Goal: Task Accomplishment & Management: Use online tool/utility

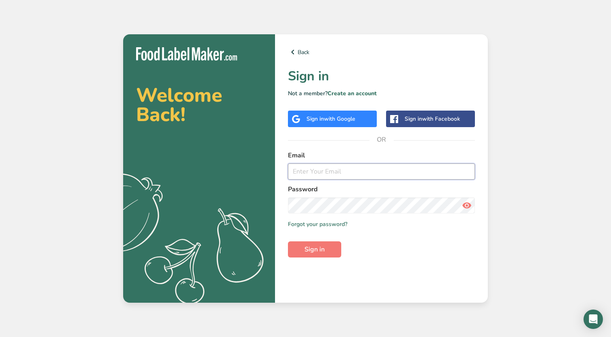
click at [324, 169] on input "email" at bounding box center [381, 171] width 187 height 16
type input "[PERSON_NAME][EMAIL_ADDRESS][DOMAIN_NAME]"
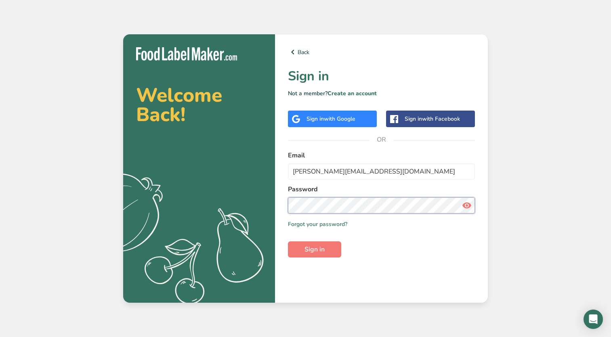
click at [288, 241] on button "Sign in" at bounding box center [314, 249] width 53 height 16
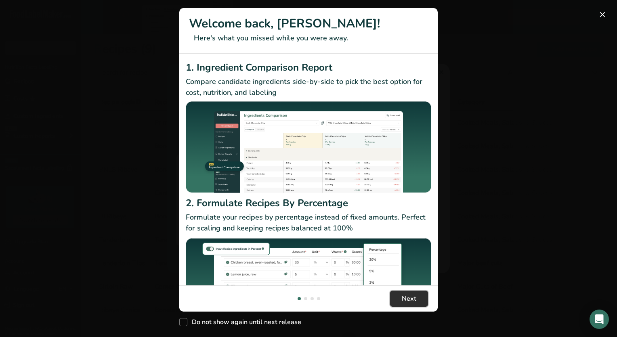
click at [413, 297] on span "Next" at bounding box center [409, 299] width 15 height 10
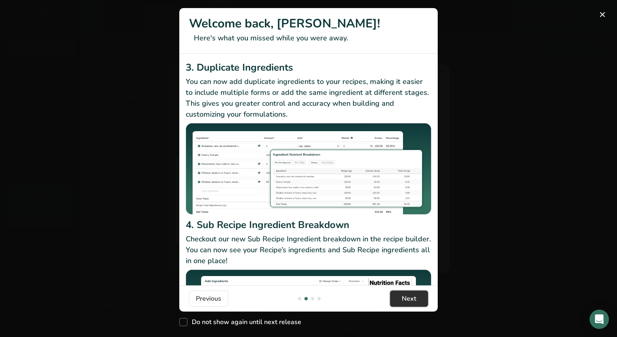
click at [413, 299] on span "Next" at bounding box center [409, 299] width 15 height 10
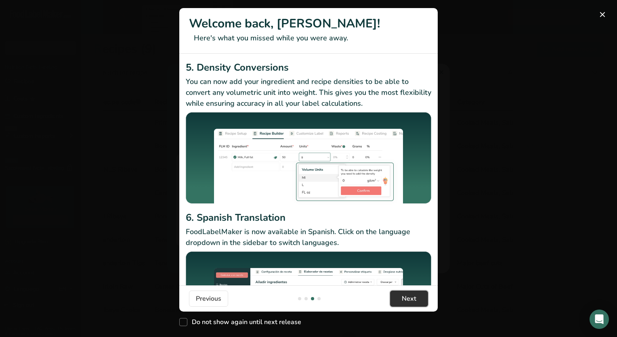
click at [408, 299] on span "Next" at bounding box center [409, 299] width 15 height 10
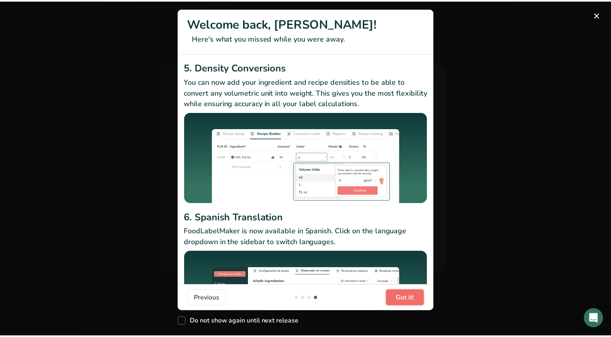
scroll to position [0, 775]
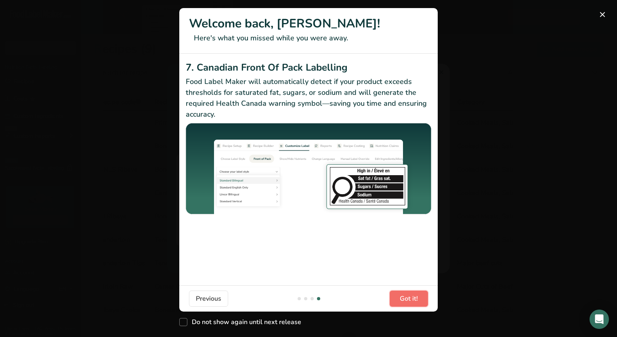
click at [413, 298] on span "Got it!" at bounding box center [409, 299] width 18 height 10
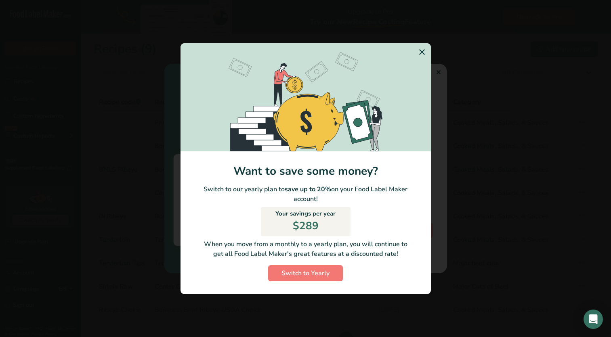
click at [423, 52] on icon "Switch to Yearly Modal" at bounding box center [422, 52] width 10 height 15
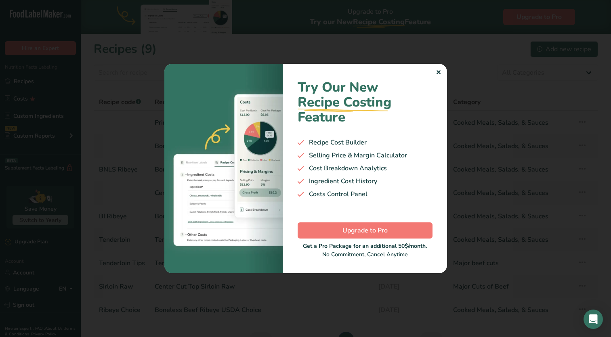
click at [435, 71] on div "✕" at bounding box center [437, 73] width 5 height 10
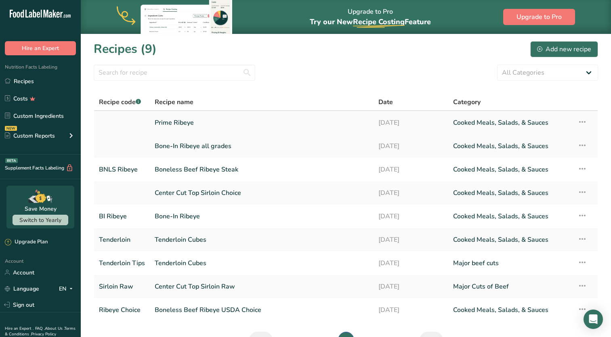
click at [177, 122] on link "Prime Ribeye" at bounding box center [262, 122] width 214 height 17
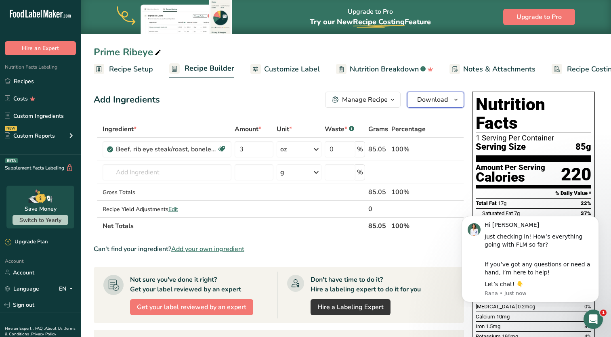
click at [456, 99] on icon "button" at bounding box center [455, 100] width 6 height 10
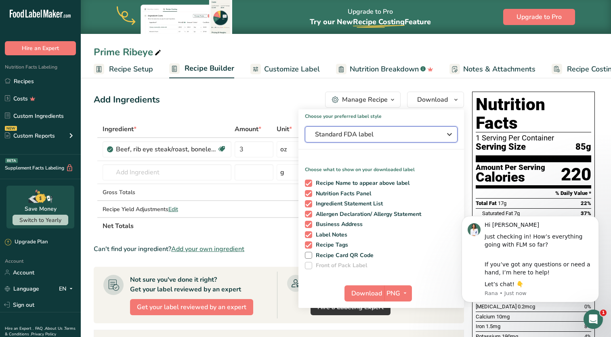
click at [451, 136] on icon "button" at bounding box center [449, 134] width 10 height 15
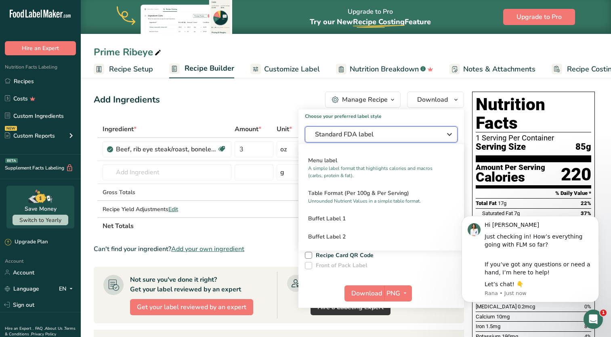
scroll to position [607, 0]
click at [272, 113] on div "Add Ingredients Manage Recipe Delete Recipe Duplicate Recipe Scale Recipe Save …" at bounding box center [281, 297] width 375 height 419
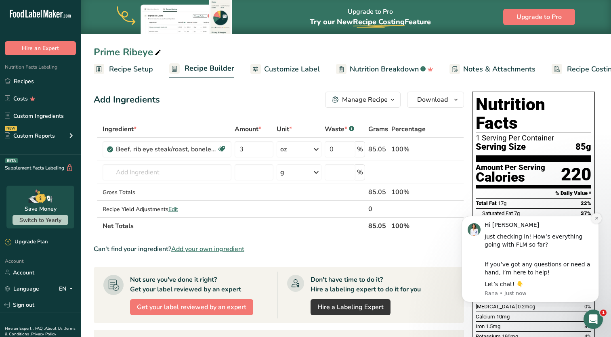
click at [595, 220] on icon "Dismiss notification" at bounding box center [596, 218] width 4 height 4
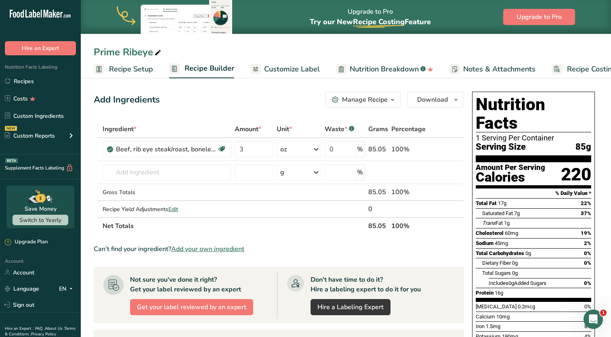
click at [201, 107] on div "Add Ingredients Manage Recipe Delete Recipe Duplicate Recipe Scale Recipe Save …" at bounding box center [279, 100] width 370 height 16
click at [135, 69] on span "Recipe Setup" at bounding box center [131, 69] width 44 height 11
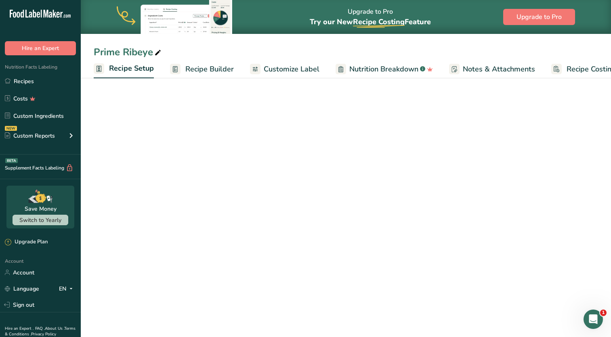
scroll to position [0, 3]
select select "5"
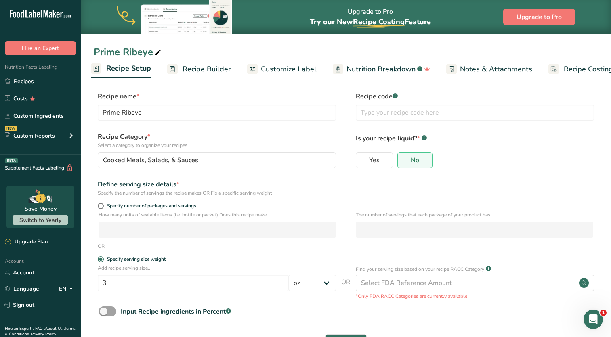
scroll to position [31, 0]
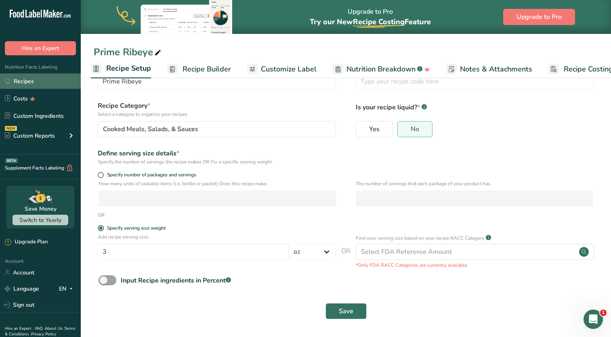
click at [26, 82] on link "Recipes" at bounding box center [40, 80] width 81 height 15
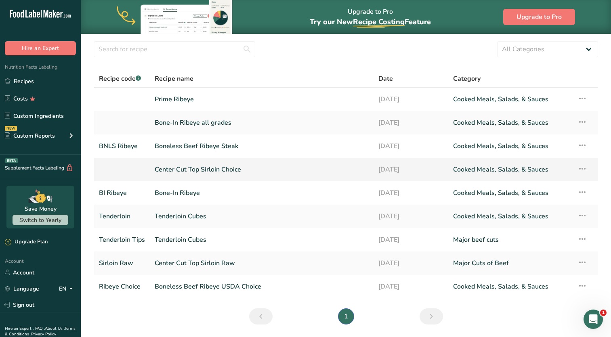
scroll to position [9, 0]
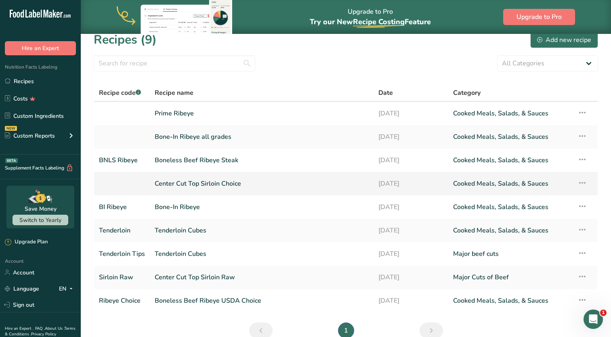
click at [186, 182] on link "Center Cut Top Sirloin Choice" at bounding box center [262, 183] width 214 height 17
